Goal: Find specific page/section: Find specific page/section

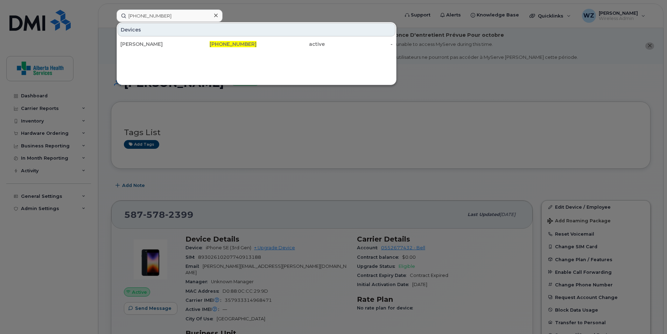
scroll to position [175, 0]
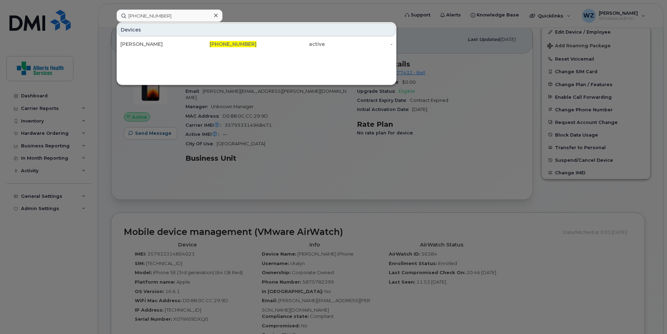
click at [215, 16] on icon at bounding box center [215, 15] width 3 height 3
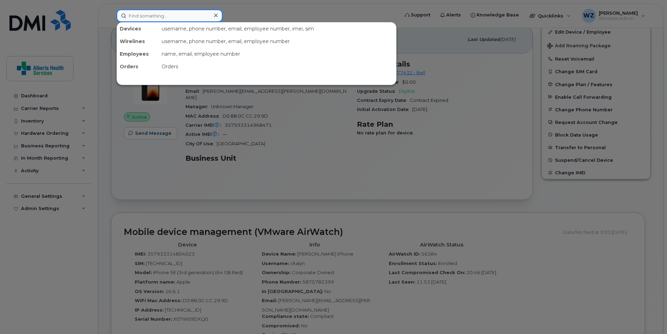
paste input "4039987973"
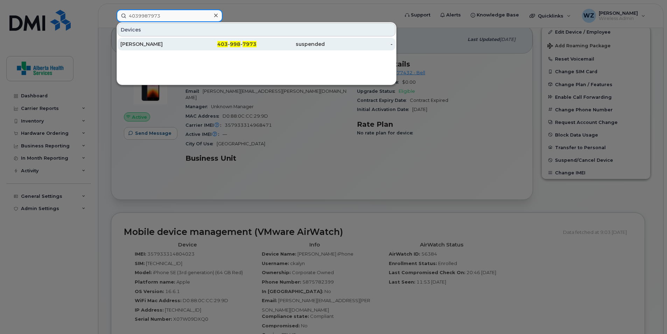
type input "4039987973"
click at [179, 45] on div "[PERSON_NAME]" at bounding box center [154, 44] width 68 height 7
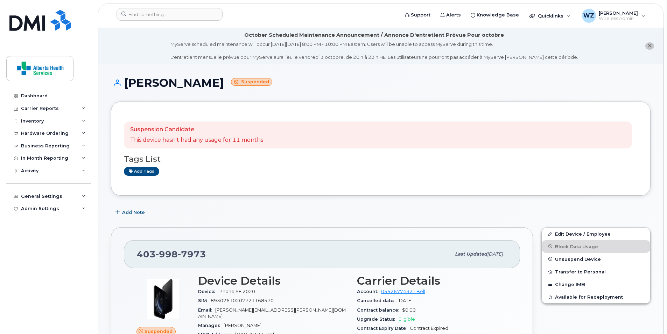
scroll to position [105, 0]
